Goal: Task Accomplishment & Management: Manage account settings

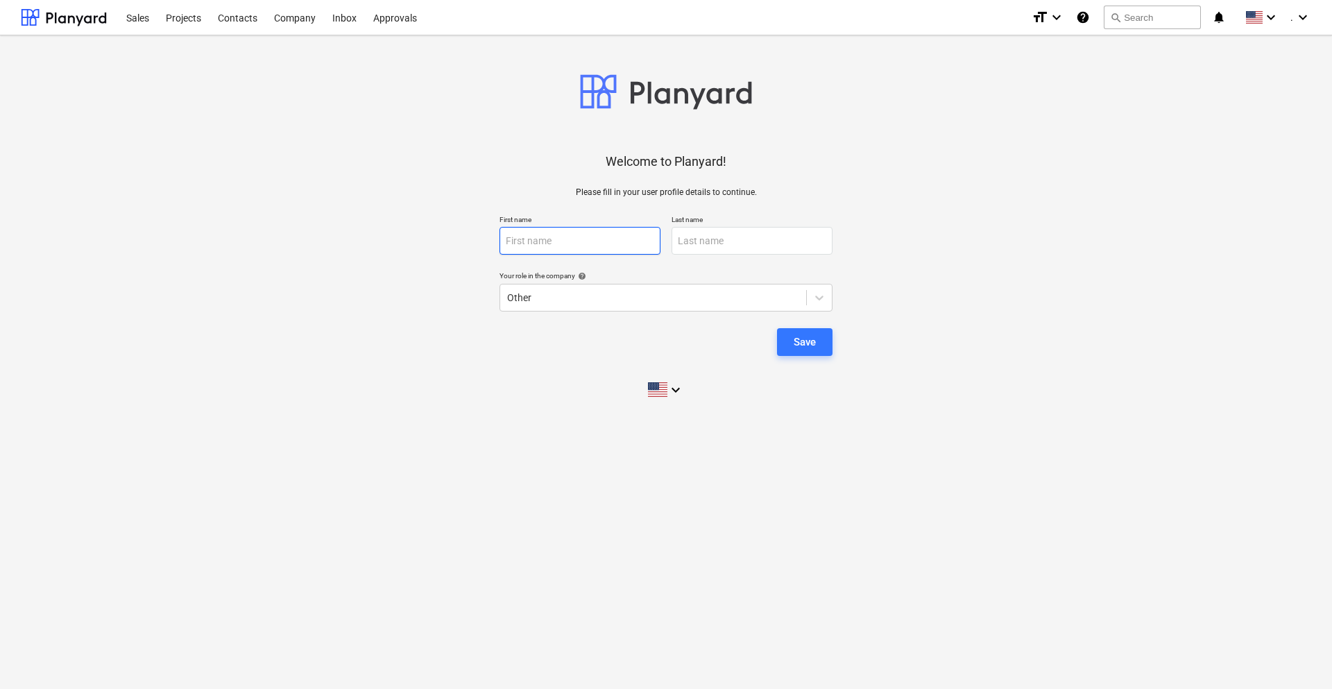
click at [589, 237] on input "text" at bounding box center [579, 241] width 161 height 28
type input "Lorian"
click at [707, 240] on input "text" at bounding box center [751, 241] width 161 height 28
type input "Medina"
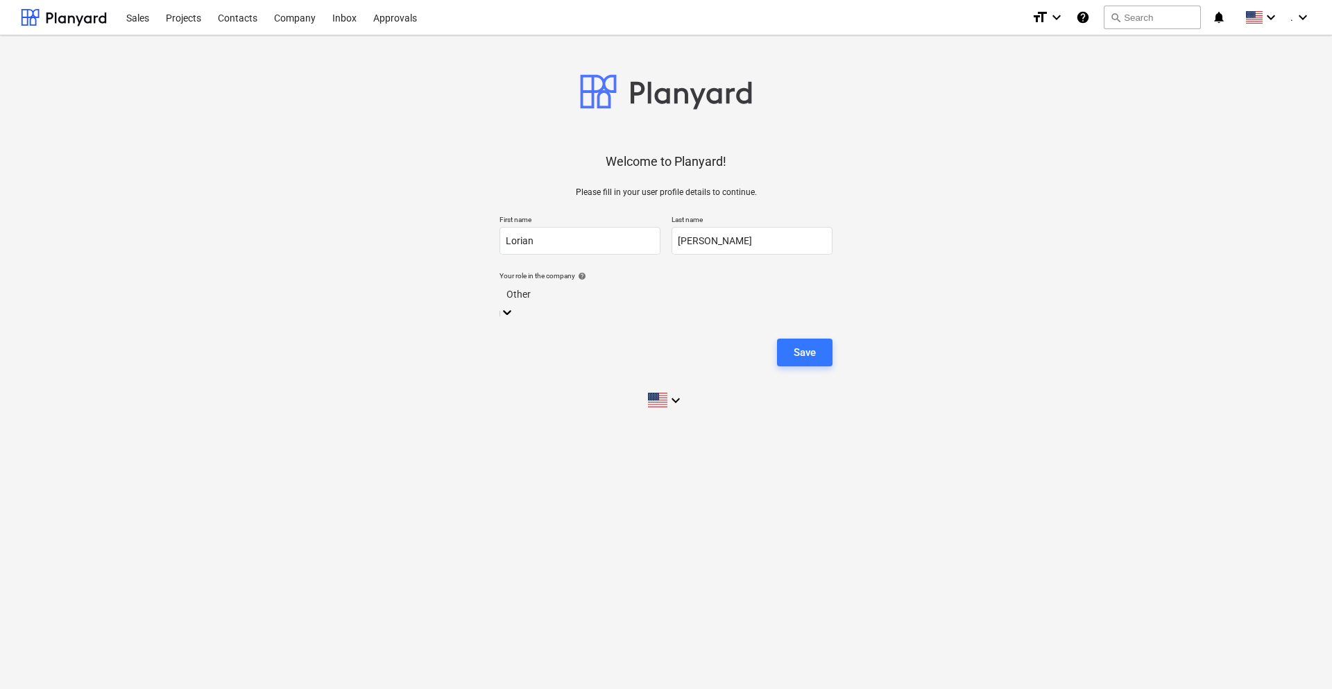
click at [599, 294] on div at bounding box center [665, 294] width 319 height 16
click at [798, 350] on div "Save" at bounding box center [804, 342] width 22 height 18
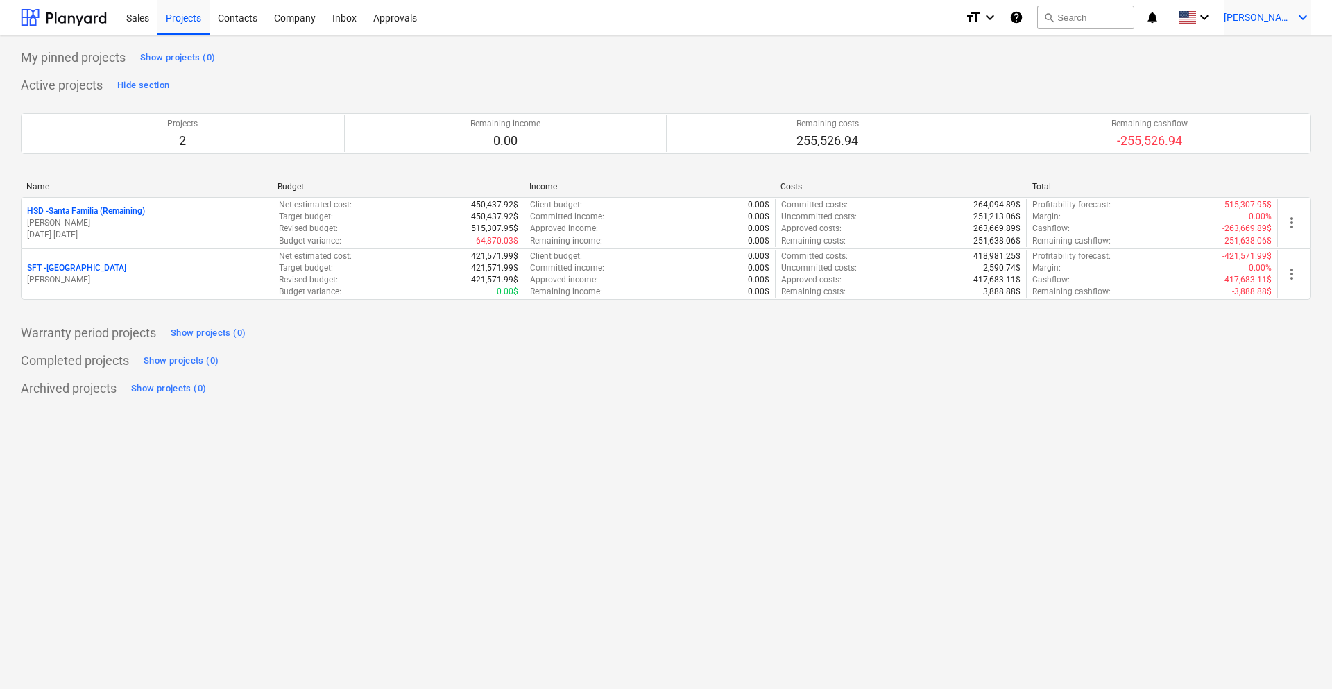
click at [1286, 26] on div "L. Medina keyboard_arrow_down" at bounding box center [1266, 17] width 87 height 35
click at [1263, 51] on div "Settings" at bounding box center [1269, 54] width 83 height 22
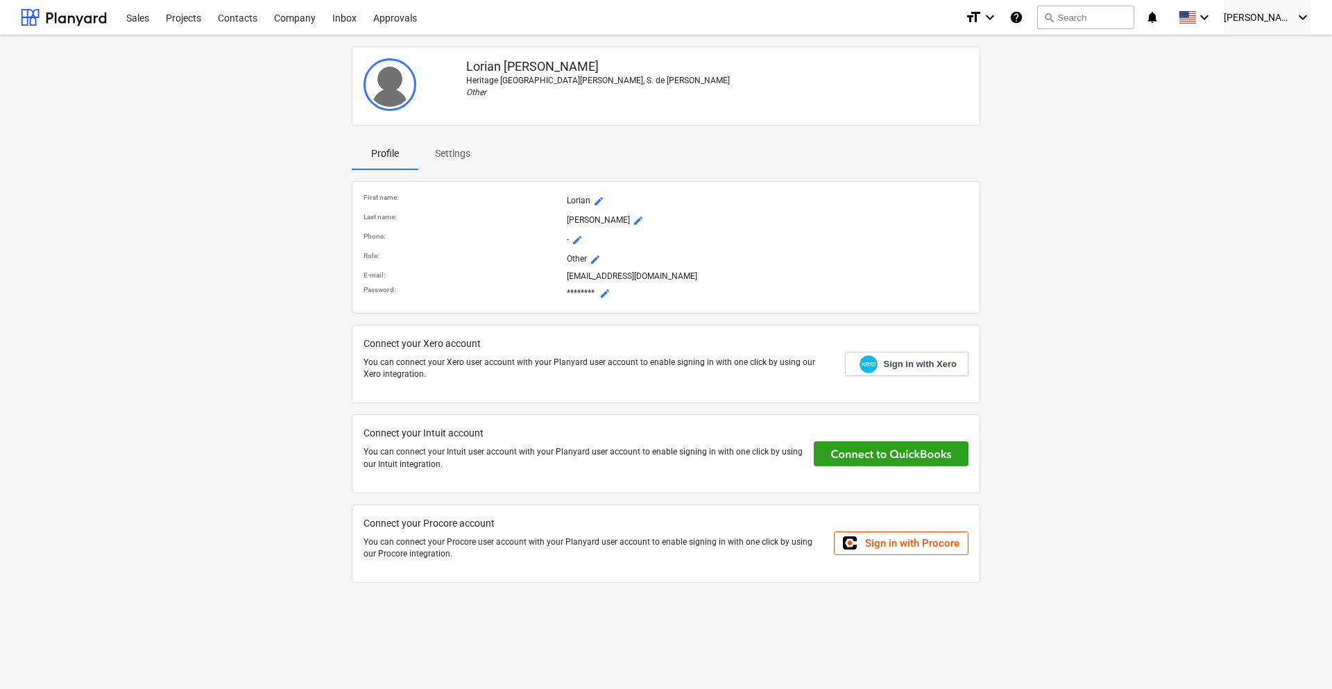
click at [610, 292] on span "mode_edit" at bounding box center [604, 293] width 11 height 11
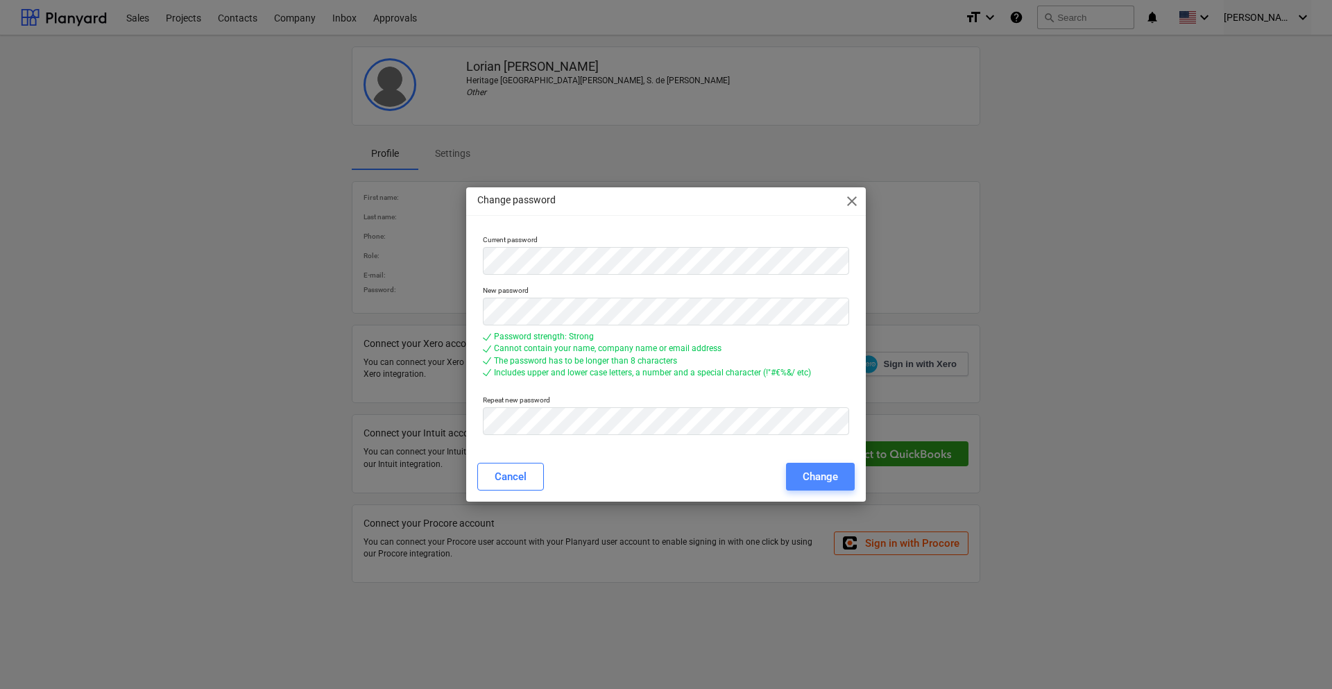
click at [805, 476] on div "Change" at bounding box center [819, 476] width 35 height 18
click at [462, 256] on div "Change password close Current password New password Password strength: Strong C…" at bounding box center [666, 344] width 1332 height 689
click at [827, 479] on div "Change" at bounding box center [819, 476] width 35 height 18
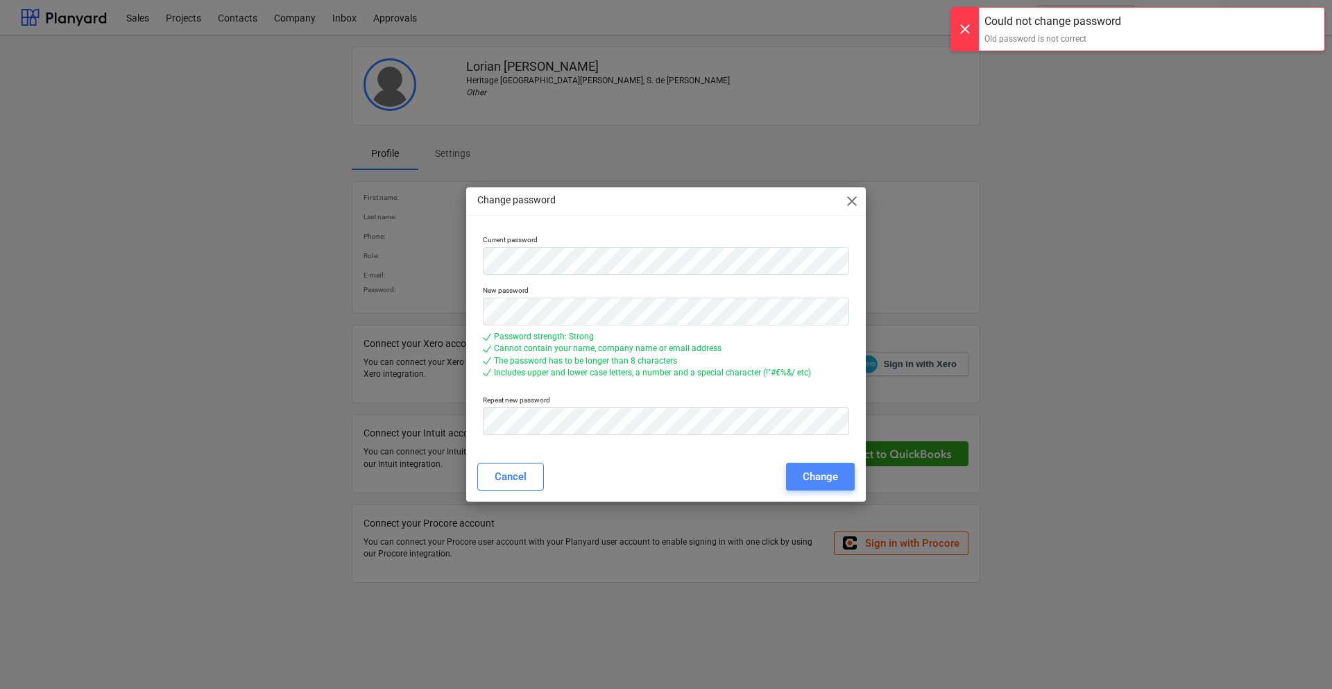
click at [827, 478] on div "Change" at bounding box center [819, 476] width 35 height 18
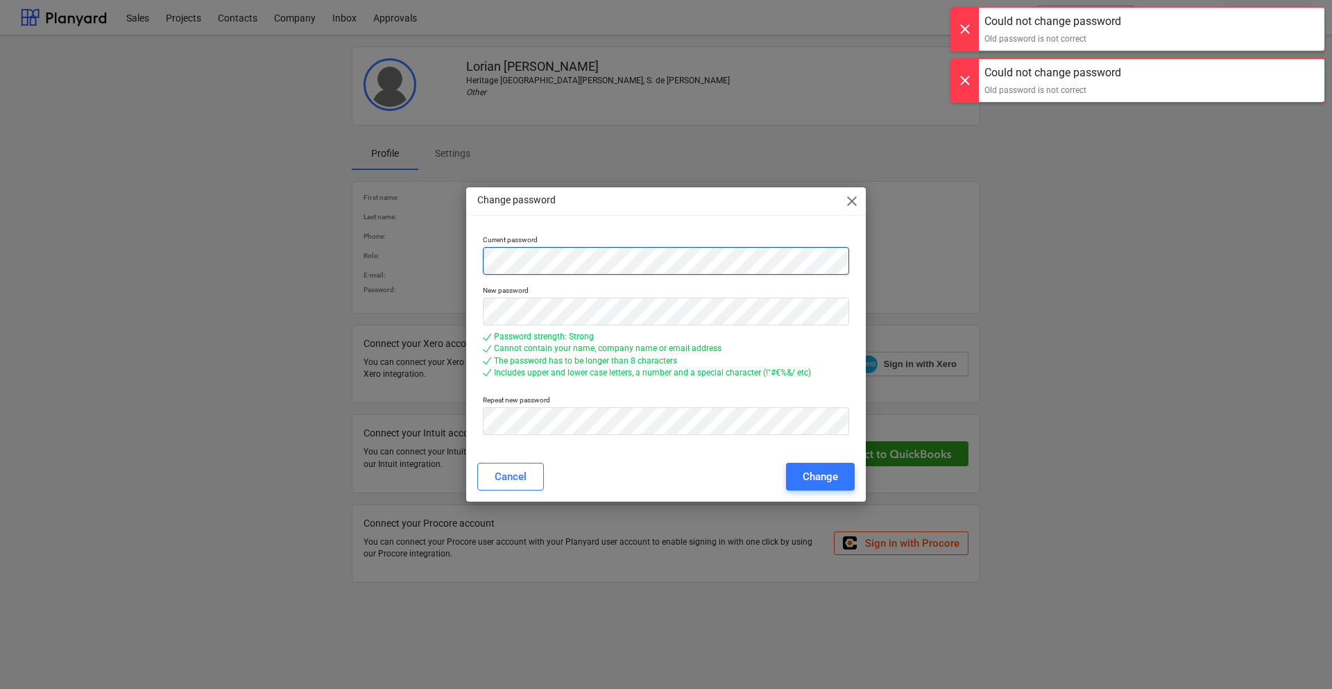
click at [415, 247] on div "Change password close Current password New password Password strength: Strong C…" at bounding box center [666, 344] width 1332 height 689
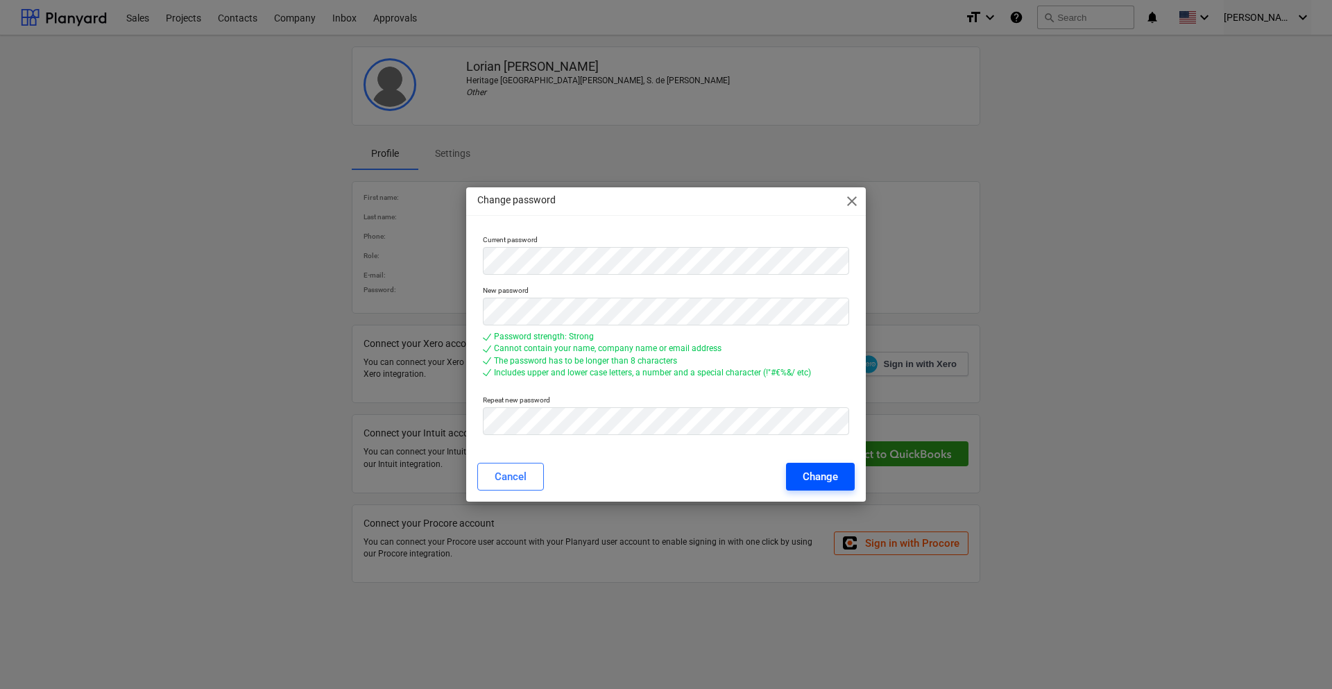
drag, startPoint x: 777, startPoint y: 468, endPoint x: 795, endPoint y: 474, distance: 18.9
click at [778, 469] on div "Cancel Change" at bounding box center [665, 477] width 377 height 28
click at [805, 476] on div "Change" at bounding box center [819, 476] width 35 height 18
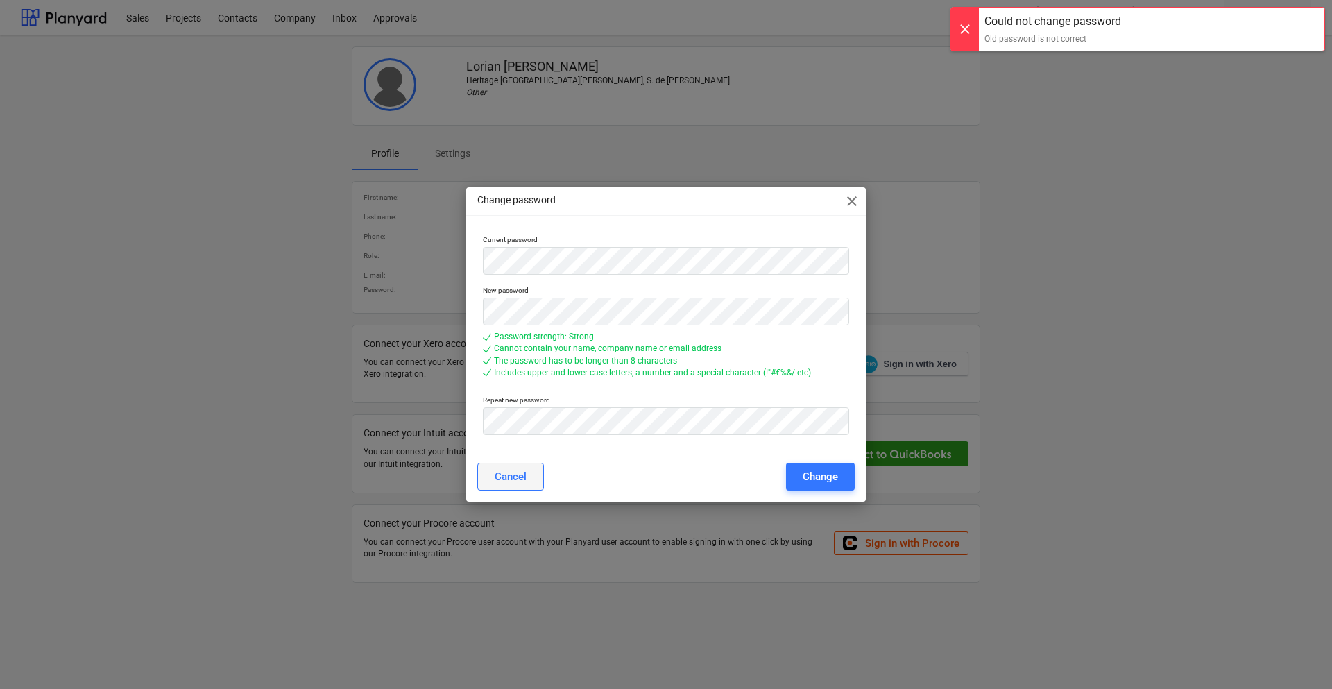
click at [537, 480] on button "Cancel" at bounding box center [510, 477] width 67 height 28
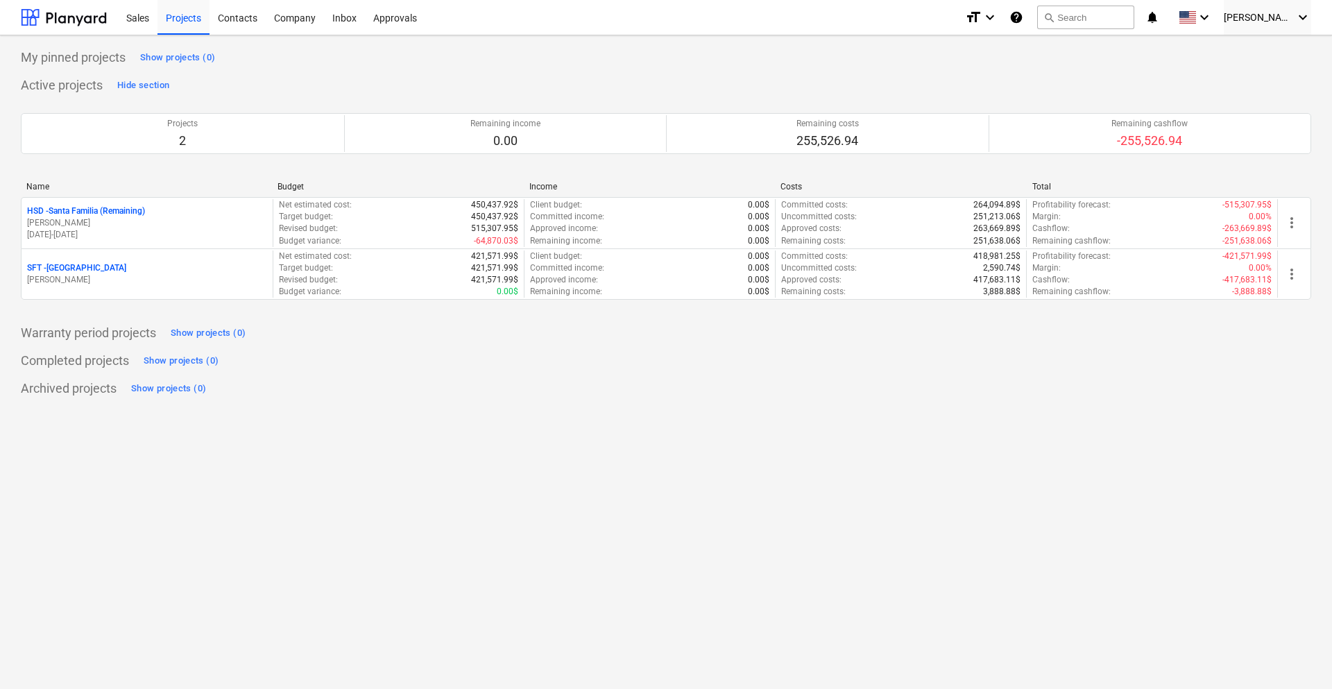
click at [1275, 31] on div "Could not change password Old password is not correct" at bounding box center [1137, 22] width 375 height 44
click at [1278, 19] on div "Could not change password Old password is not correct" at bounding box center [1137, 22] width 375 height 44
click at [1304, 17] on div "Could not change password Old password is not correct" at bounding box center [1137, 22] width 375 height 44
click at [1300, 15] on div "Could not change password Old password is not correct" at bounding box center [1137, 22] width 375 height 44
click at [1227, 19] on div "Could not change password Old password is not correct" at bounding box center [1137, 22] width 375 height 44
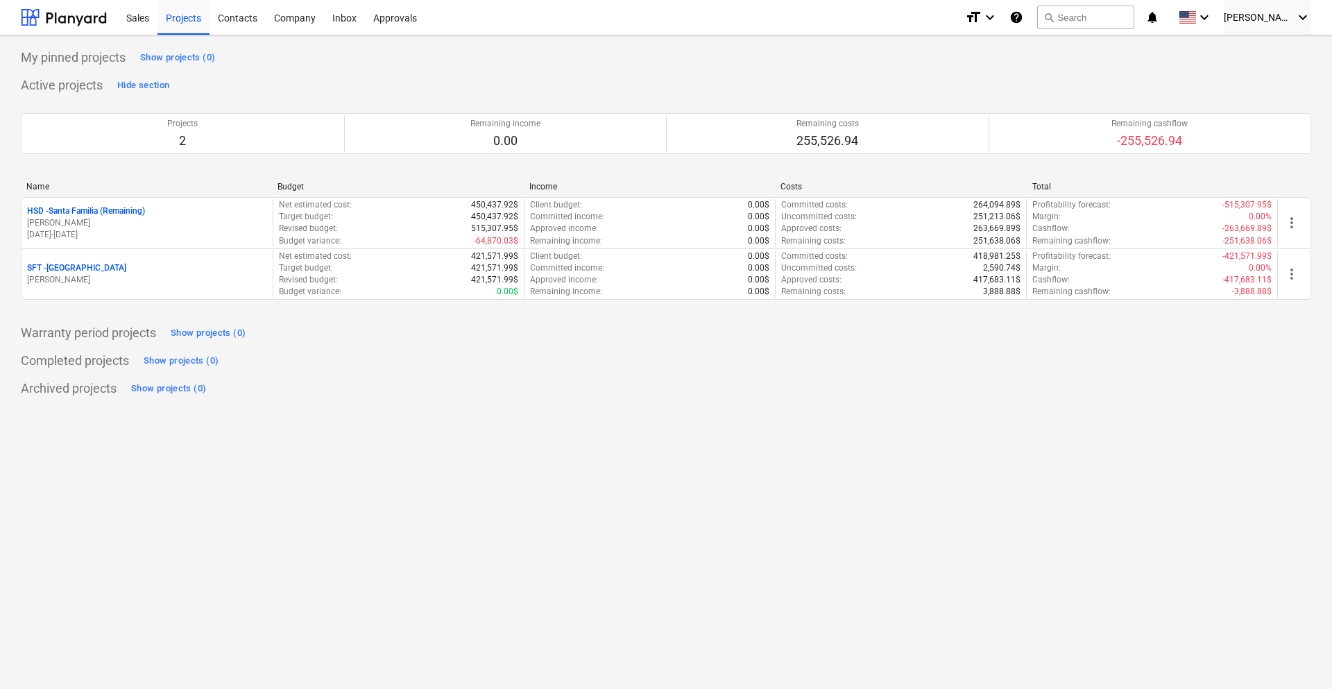
click at [1302, 13] on div "Could not change password Old password is not correct" at bounding box center [1137, 22] width 375 height 44
